Goal: Information Seeking & Learning: Learn about a topic

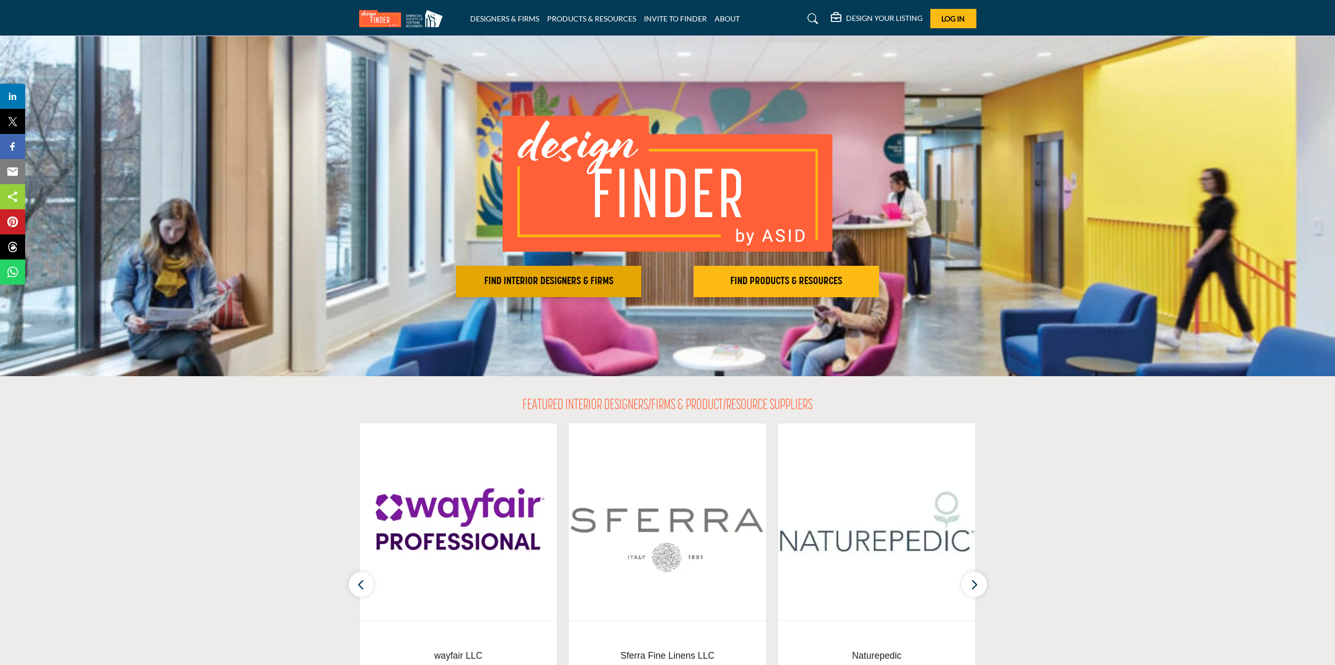
click at [581, 279] on h2 "FIND INTERIOR DESIGNERS & FIRMS" at bounding box center [548, 281] width 179 height 13
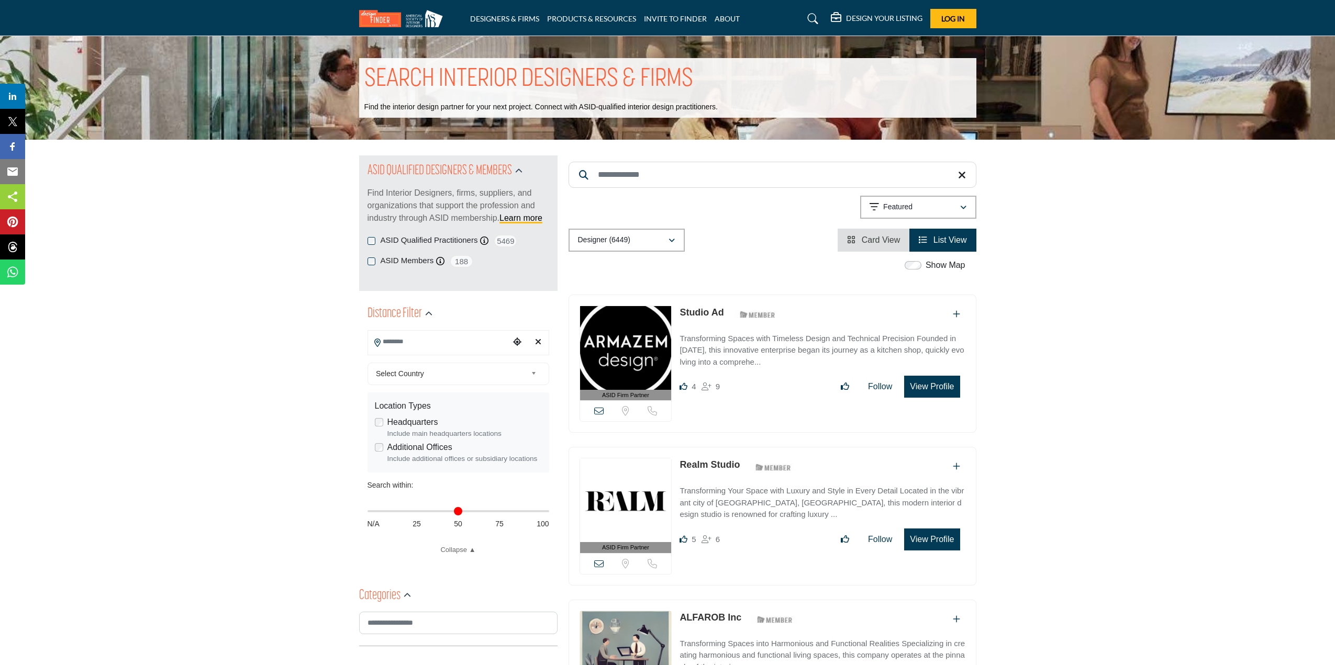
click at [427, 341] on input "Search Location" at bounding box center [438, 342] width 141 height 20
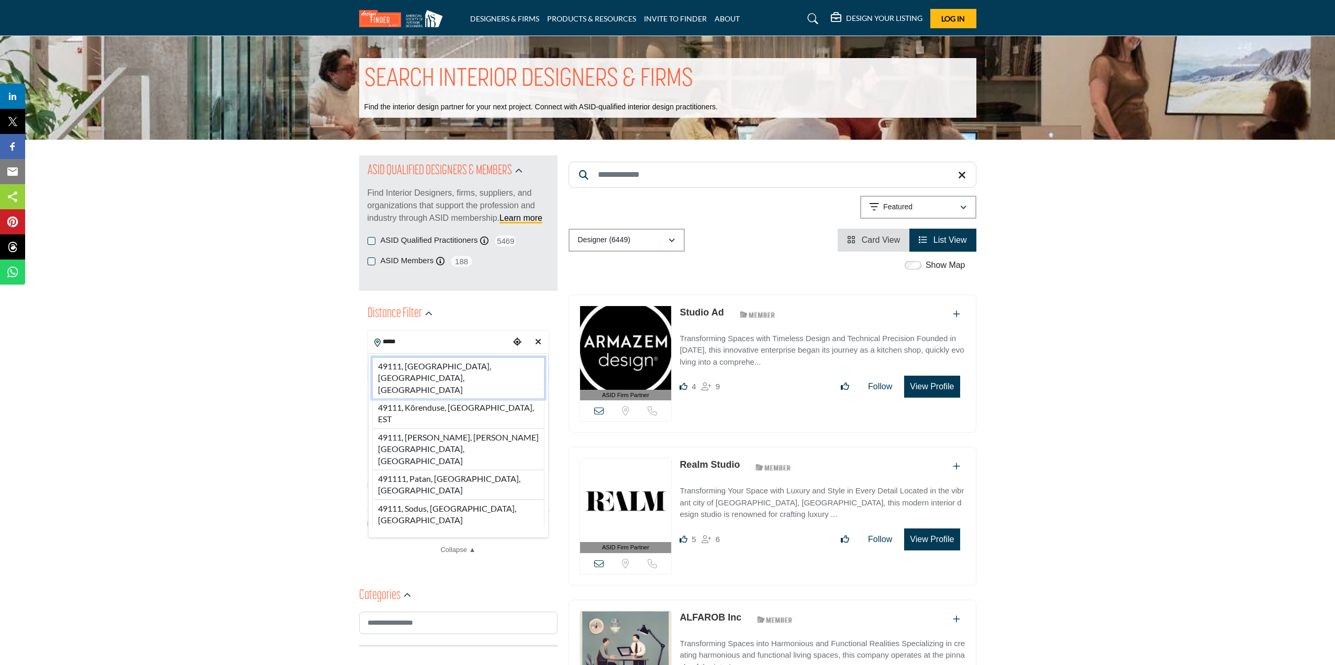
click at [425, 364] on li "49111, Eau Claire, MI, USA" at bounding box center [458, 378] width 172 height 41
type input "**********"
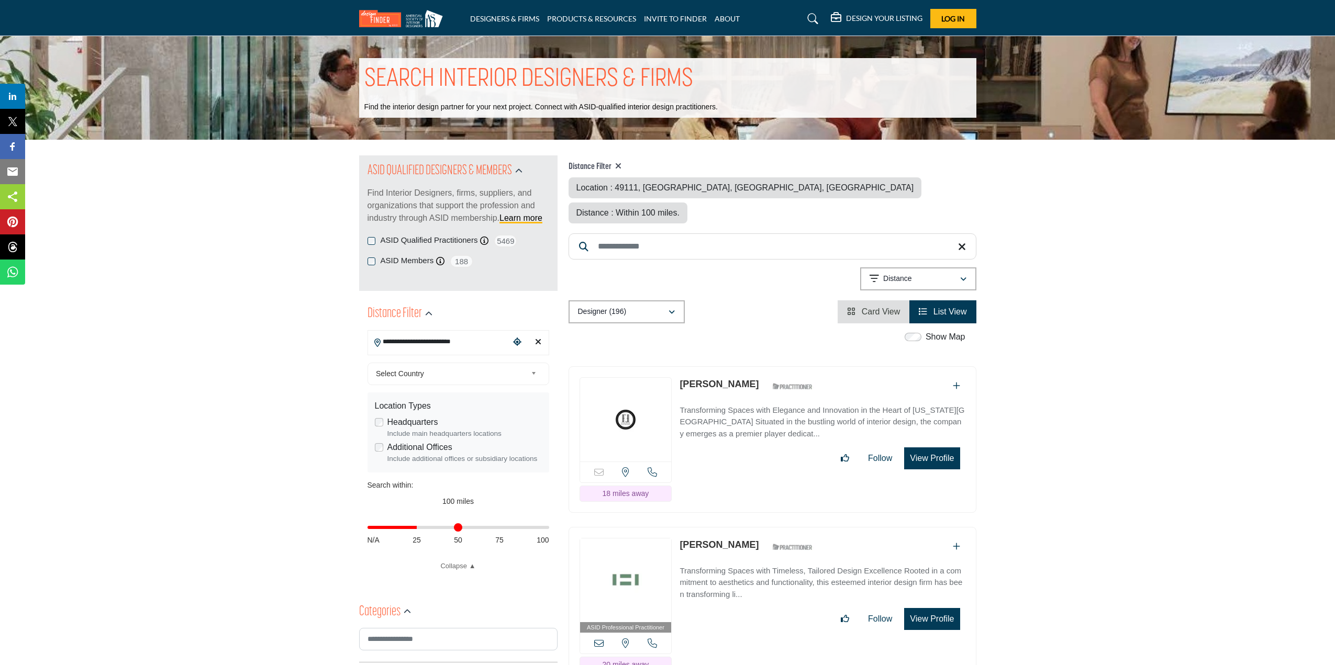
drag, startPoint x: 545, startPoint y: 528, endPoint x: 418, endPoint y: 529, distance: 126.7
click at [418, 529] on input "Distance in miles" at bounding box center [459, 528] width 182 height 2
click at [459, 501] on span "27 miles" at bounding box center [457, 501] width 27 height 8
click at [448, 502] on span "27 miles" at bounding box center [457, 501] width 27 height 8
click at [449, 502] on span "27 miles" at bounding box center [457, 501] width 27 height 8
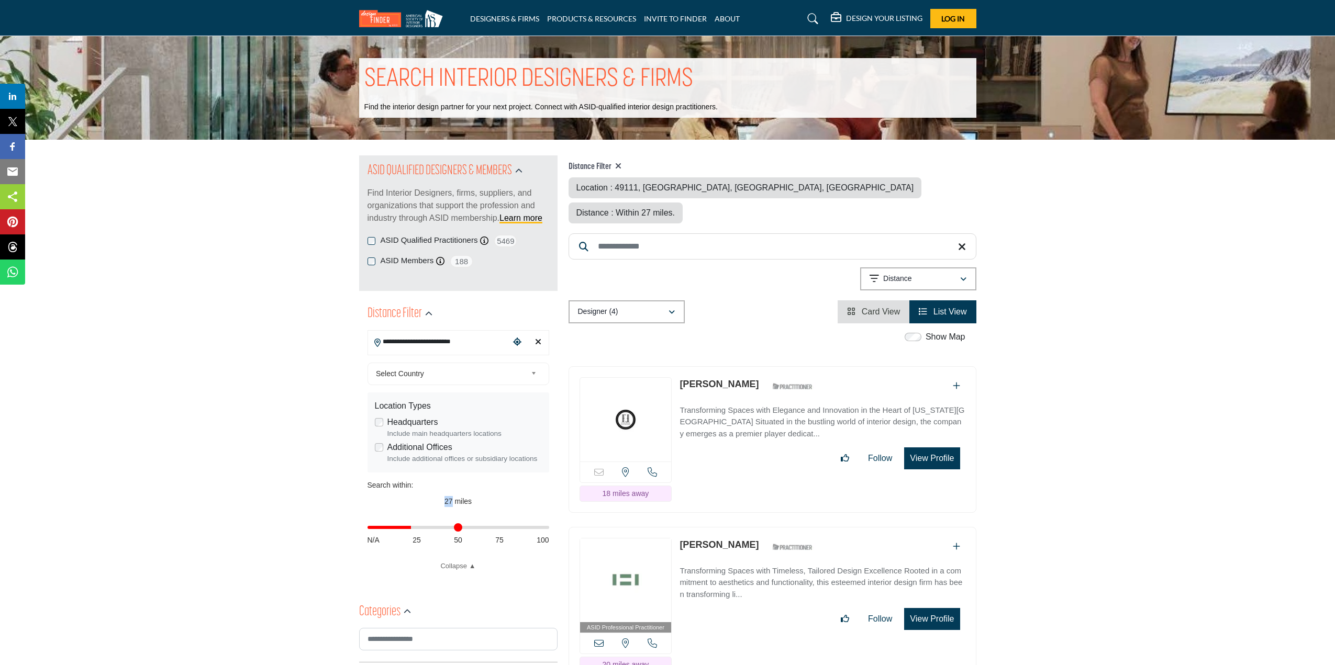
drag, startPoint x: 420, startPoint y: 529, endPoint x: 413, endPoint y: 531, distance: 8.3
click at [413, 529] on input "Distance in miles" at bounding box center [459, 528] width 182 height 2
click at [942, 448] on button "View Profile" at bounding box center [931, 459] width 55 height 22
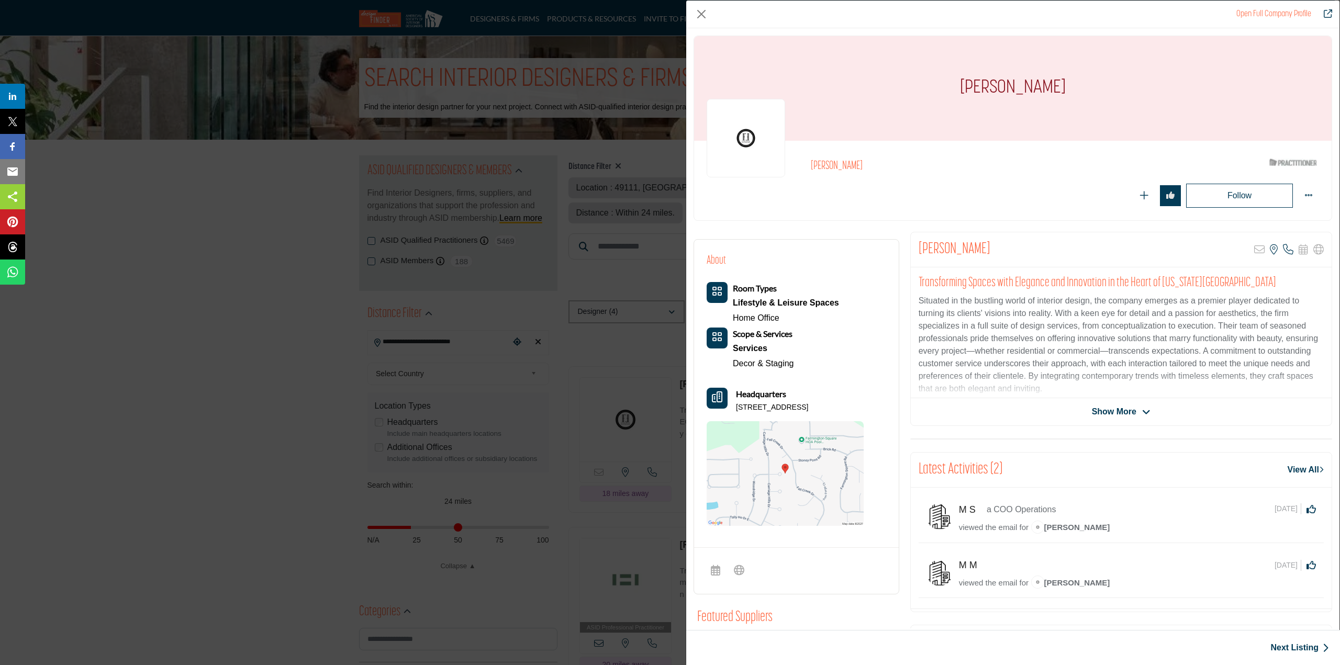
click at [301, 281] on div "Open Full Company Profile Heaven Miller ASID Qualified Practitioner who validat…" at bounding box center [670, 332] width 1340 height 665
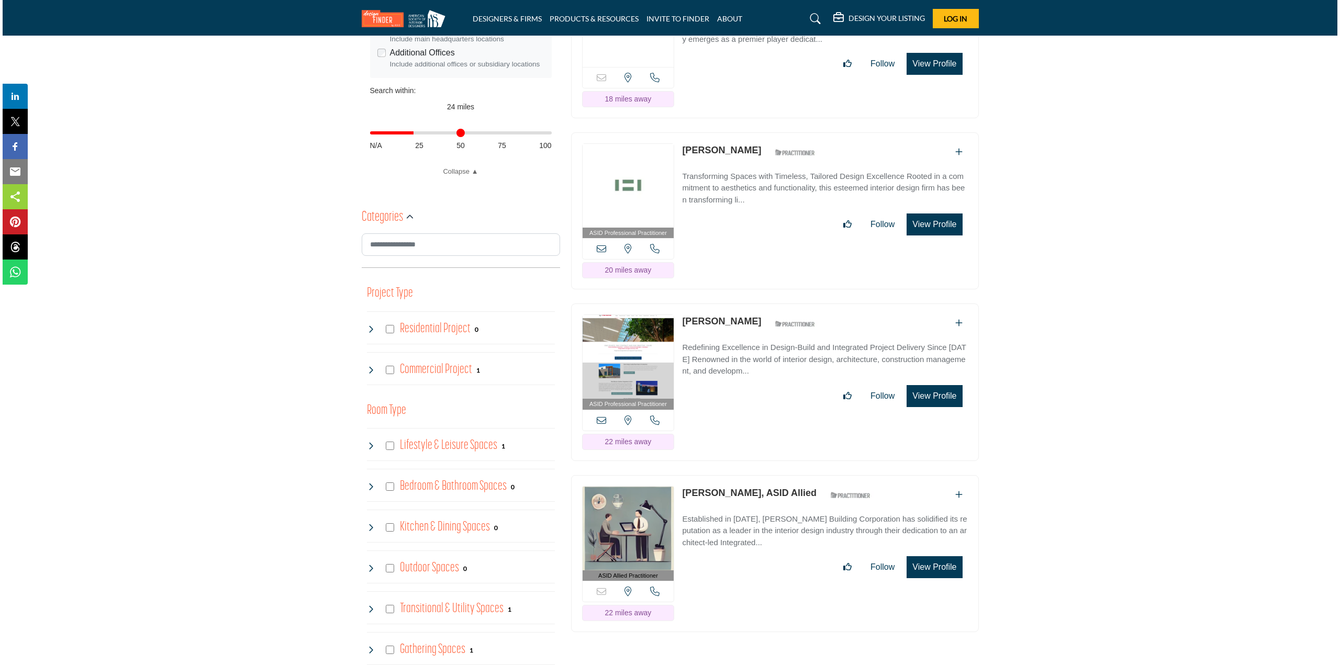
scroll to position [419, 0]
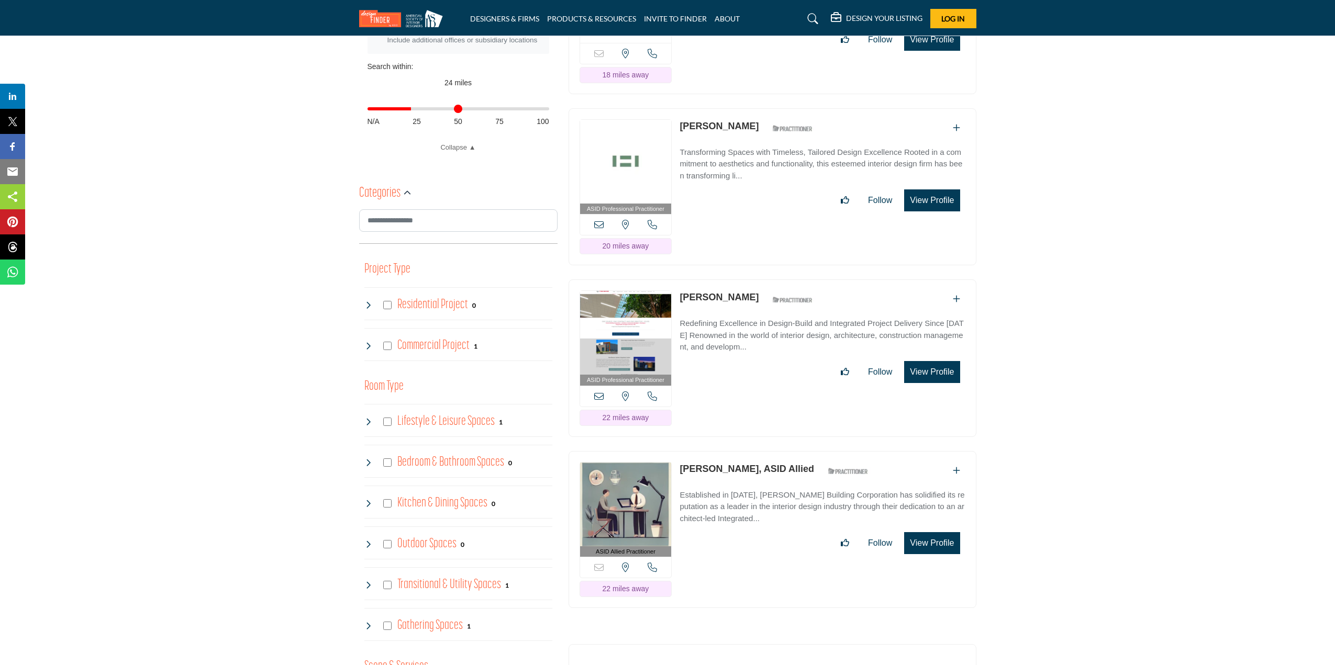
click at [946, 361] on button "View Profile" at bounding box center [931, 372] width 55 height 22
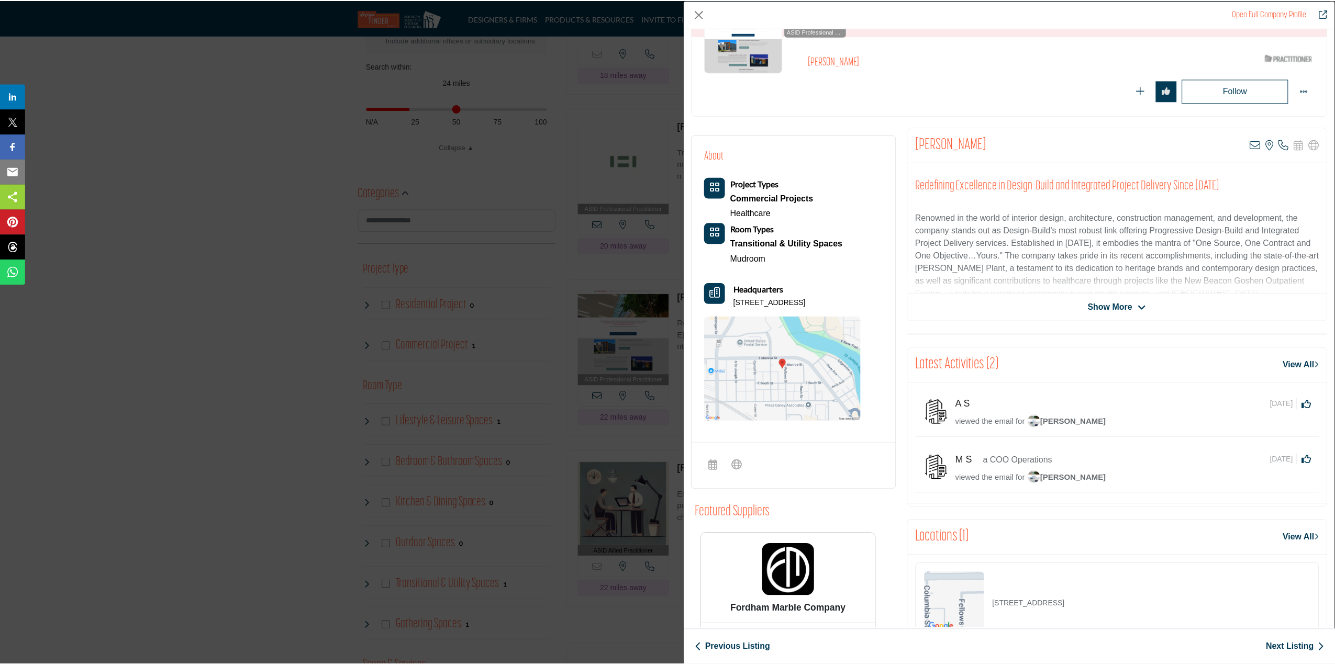
scroll to position [0, 0]
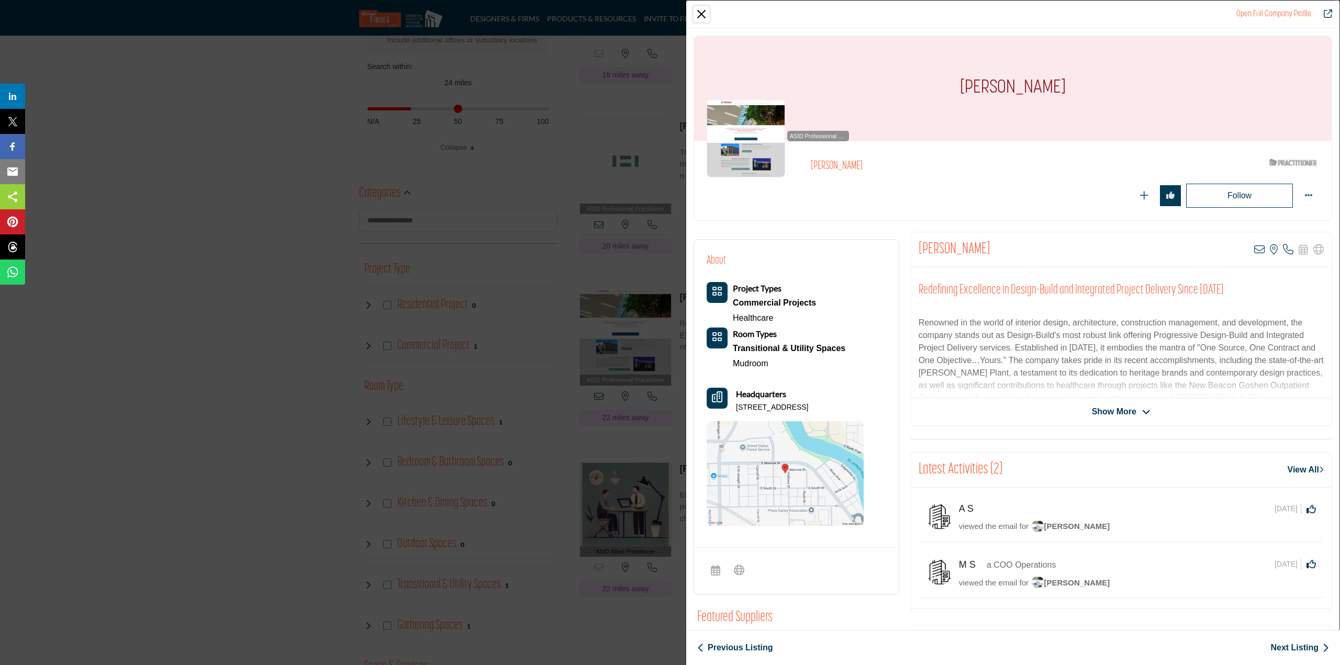
click at [707, 12] on button "Close" at bounding box center [702, 14] width 16 height 16
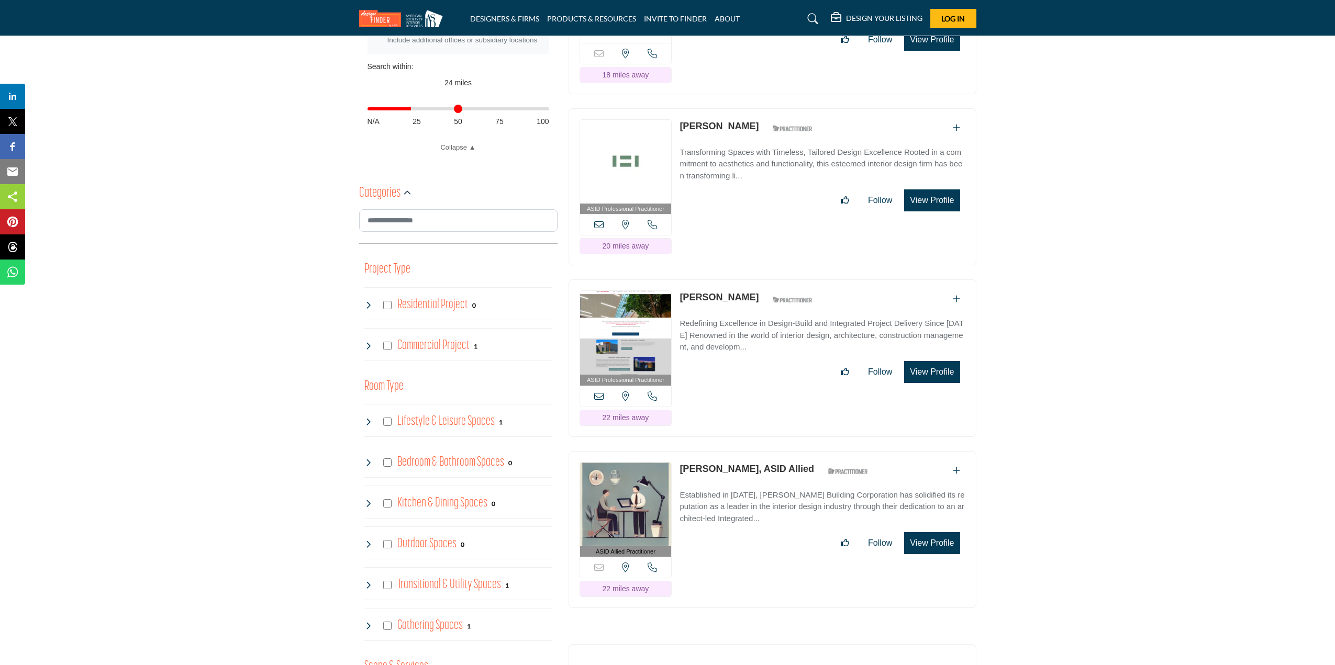
scroll to position [105, 0]
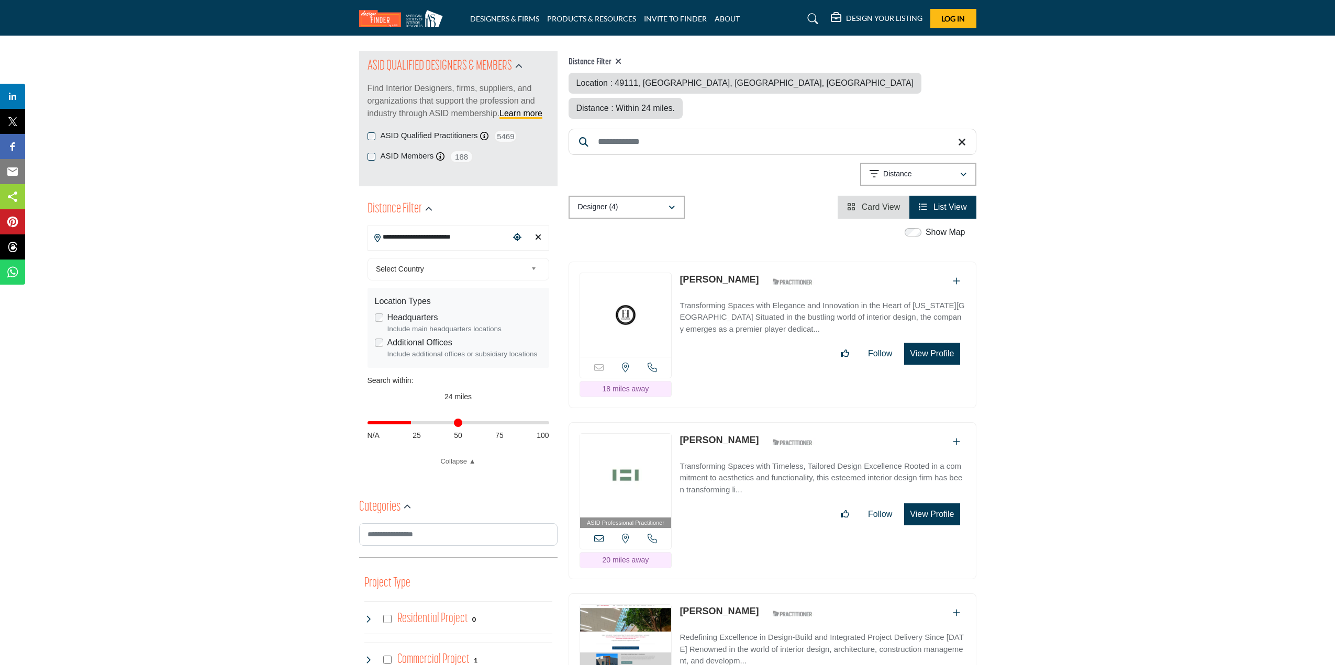
click at [942, 226] on label "Show Map" at bounding box center [946, 232] width 40 height 13
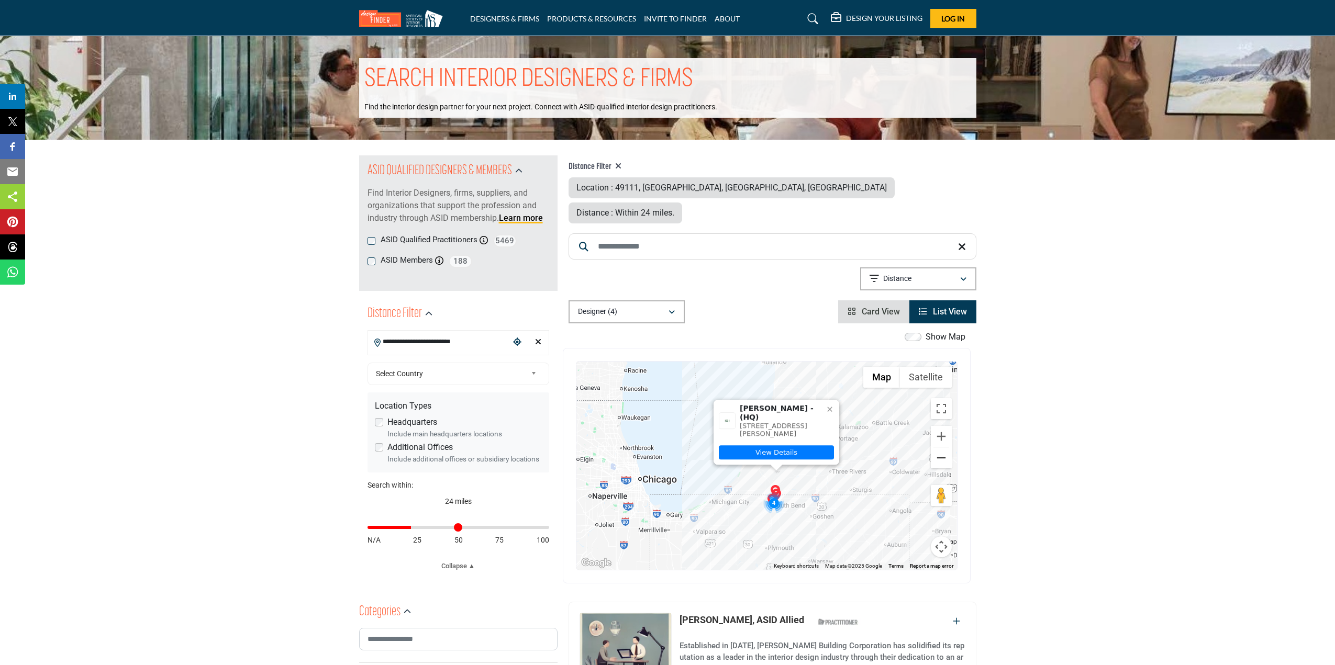
click at [946, 448] on button "Zoom out" at bounding box center [941, 458] width 21 height 21
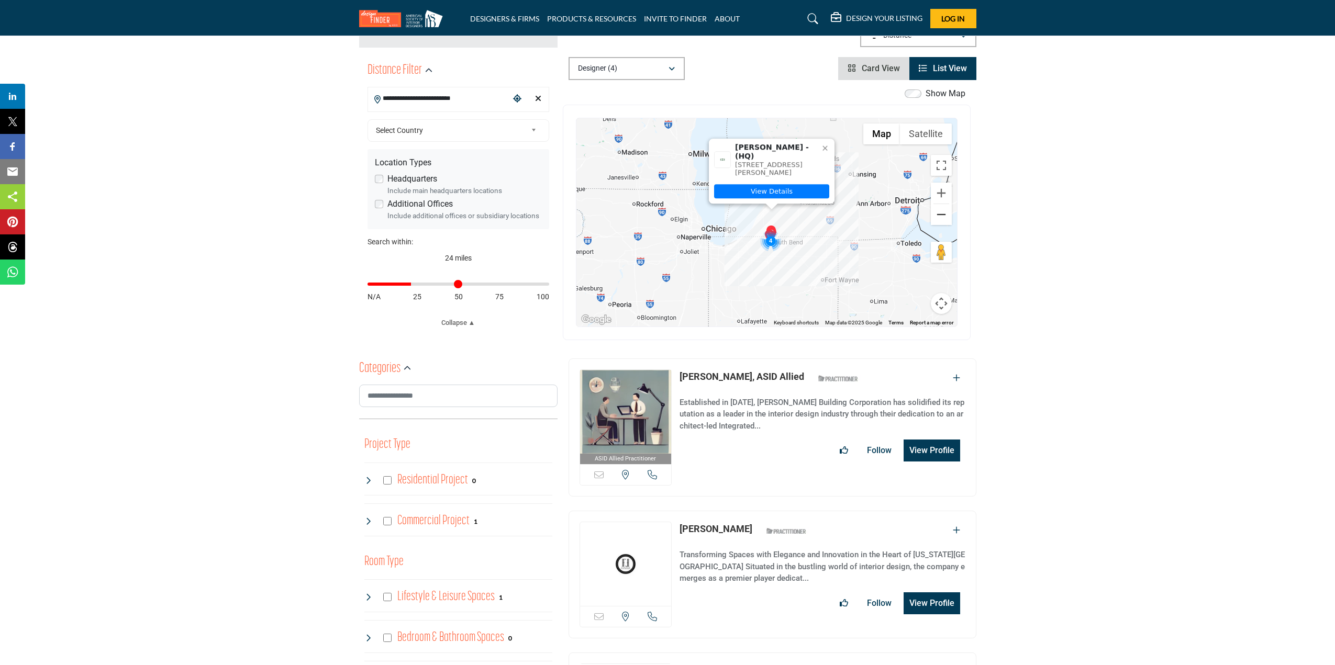
scroll to position [314, 0]
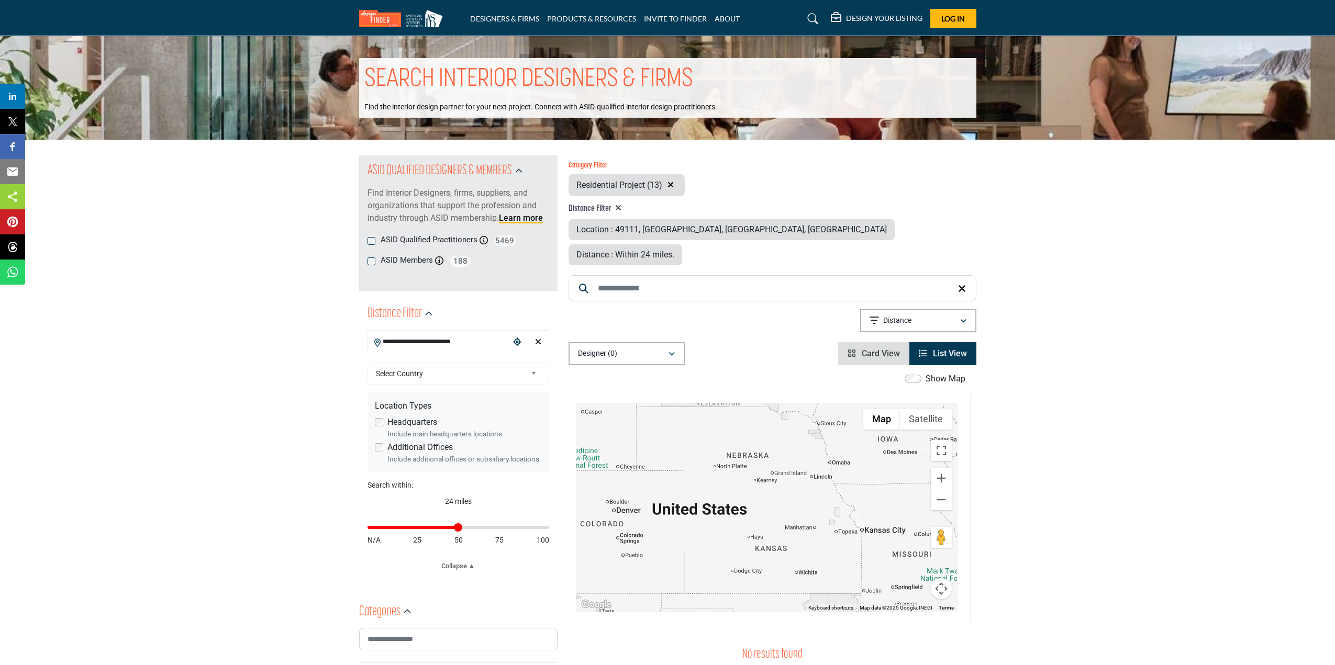
drag, startPoint x: 458, startPoint y: 527, endPoint x: 511, endPoint y: 495, distance: 62.2
type input "**"
click at [458, 527] on input "Distance in miles" at bounding box center [459, 528] width 182 height 2
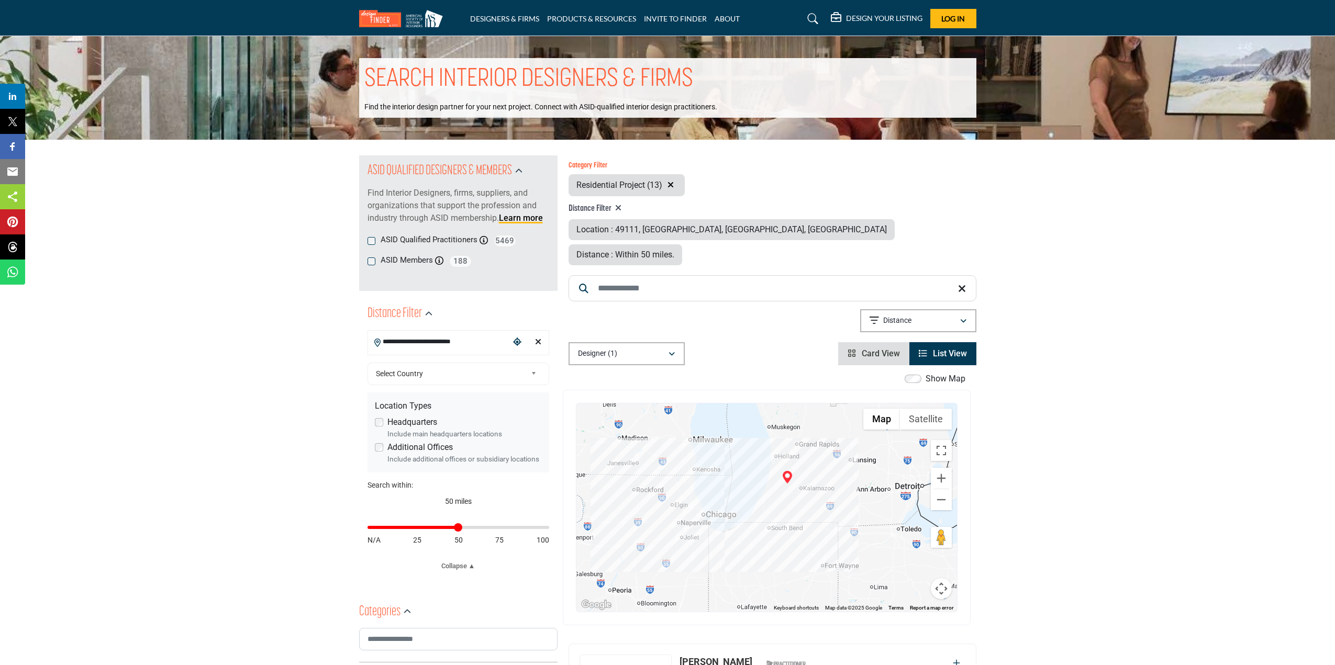
scroll to position [105, 0]
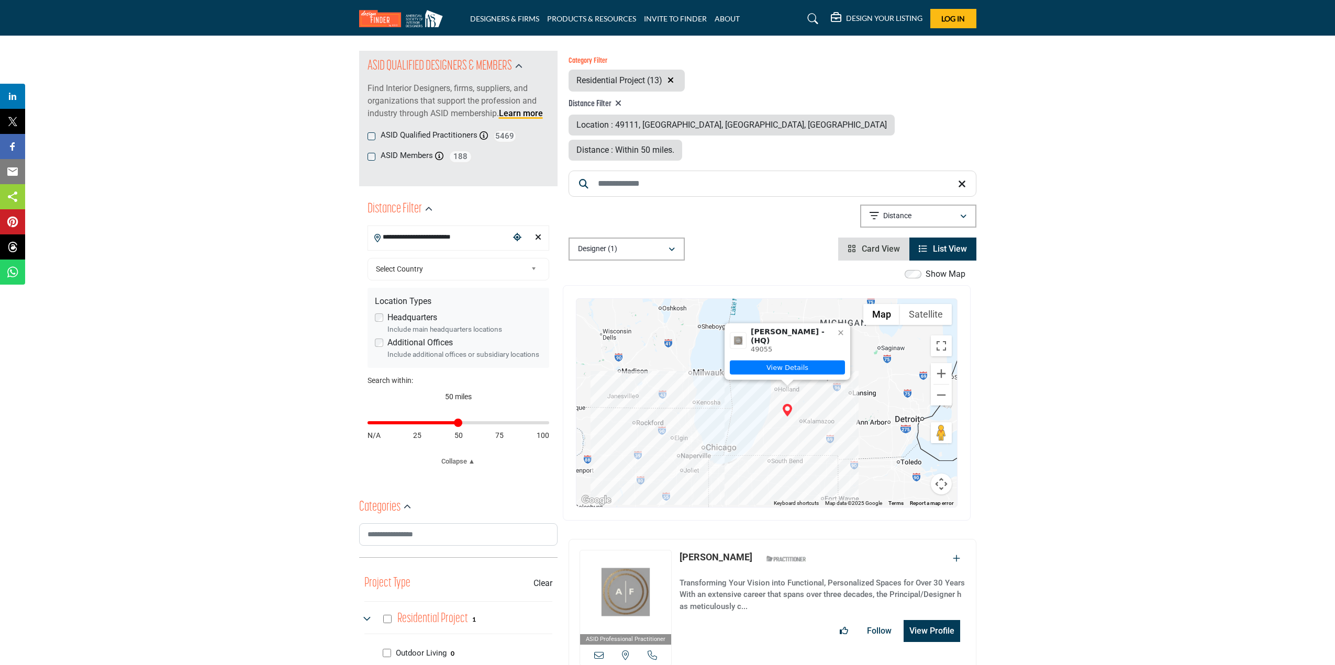
click at [703, 552] on link "Angie Farrell" at bounding box center [716, 557] width 73 height 11
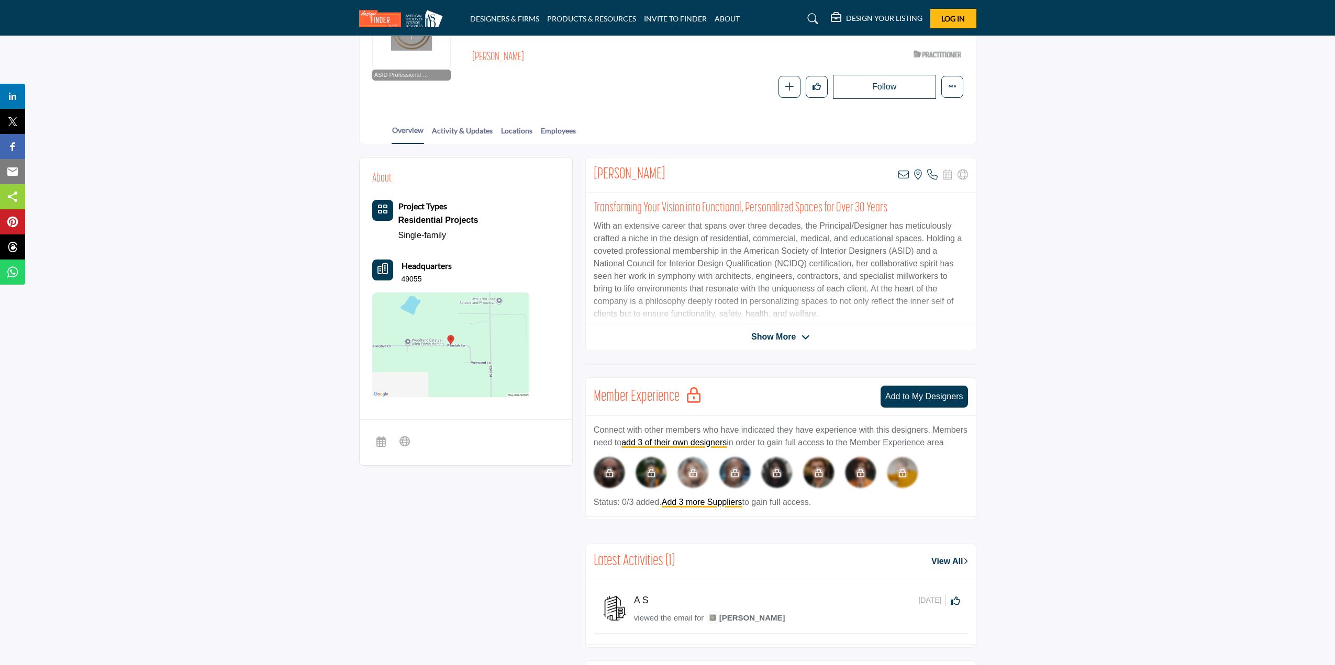
scroll to position [118, 0]
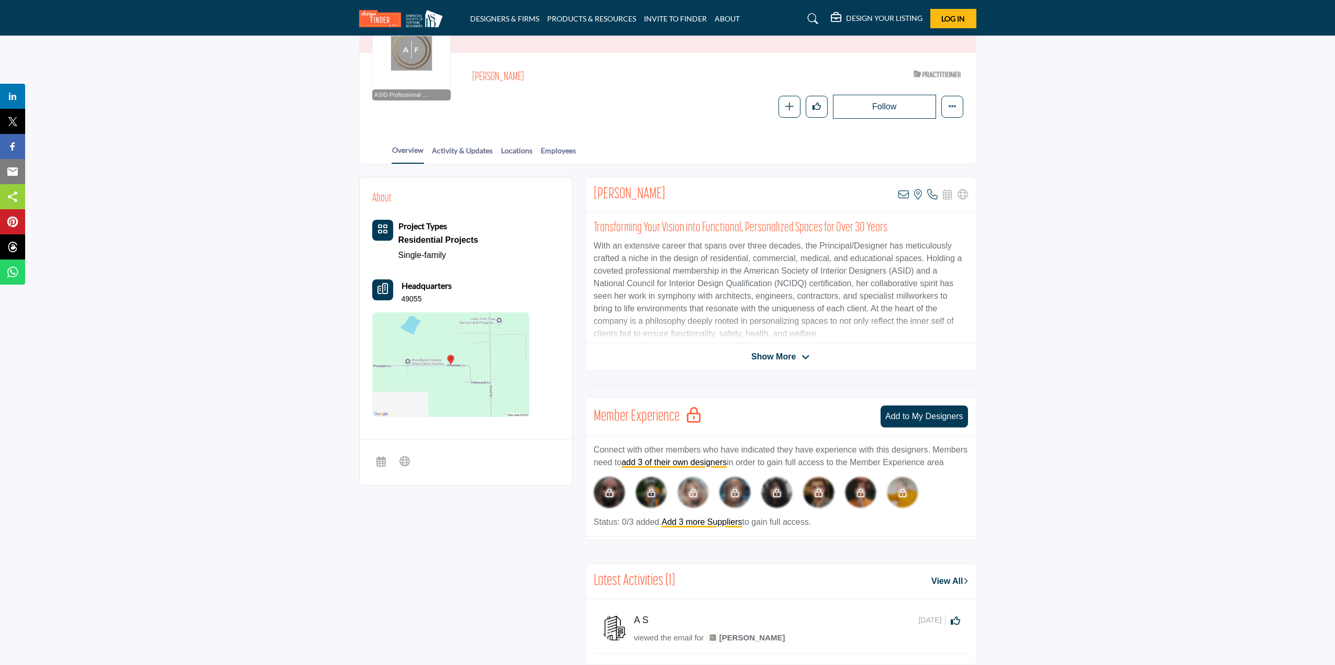
click at [802, 357] on icon at bounding box center [806, 357] width 8 height 9
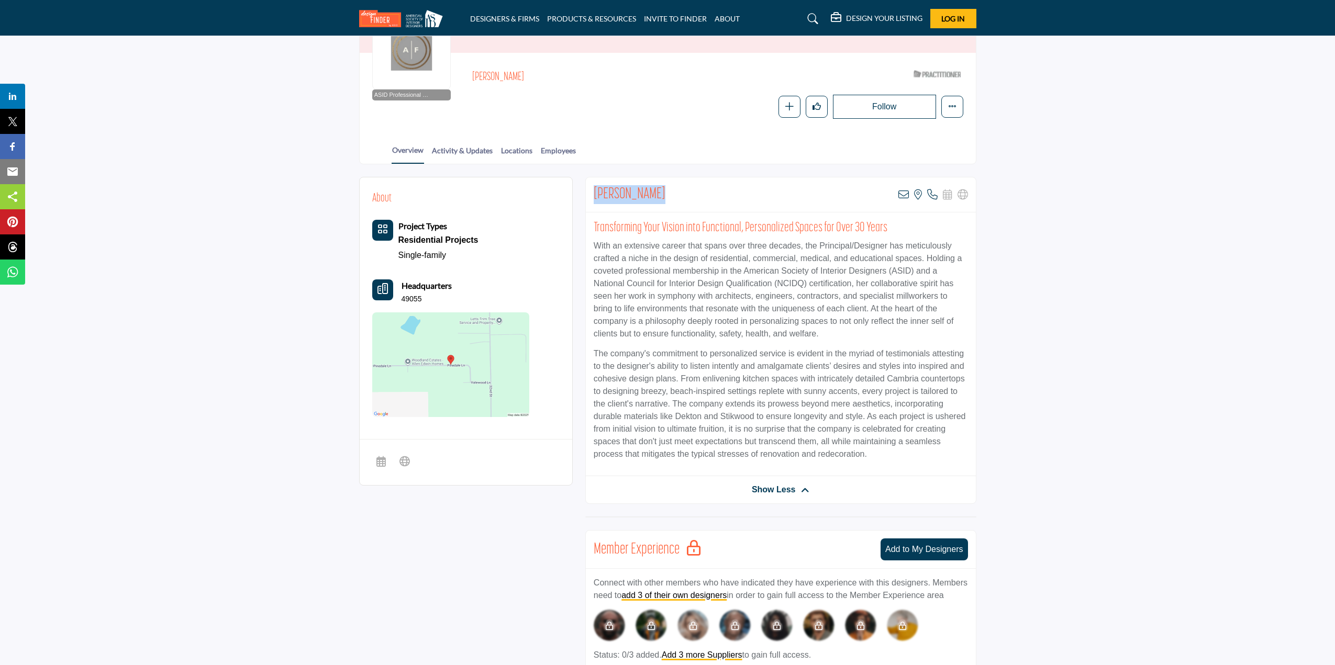
drag, startPoint x: 654, startPoint y: 193, endPoint x: 594, endPoint y: 191, distance: 60.2
click at [594, 191] on div "Angie Farrell View email address of this listing View the location of this list…" at bounding box center [781, 194] width 390 height 35
copy h2 "Angie Farrell"
